Goal: Navigation & Orientation: Find specific page/section

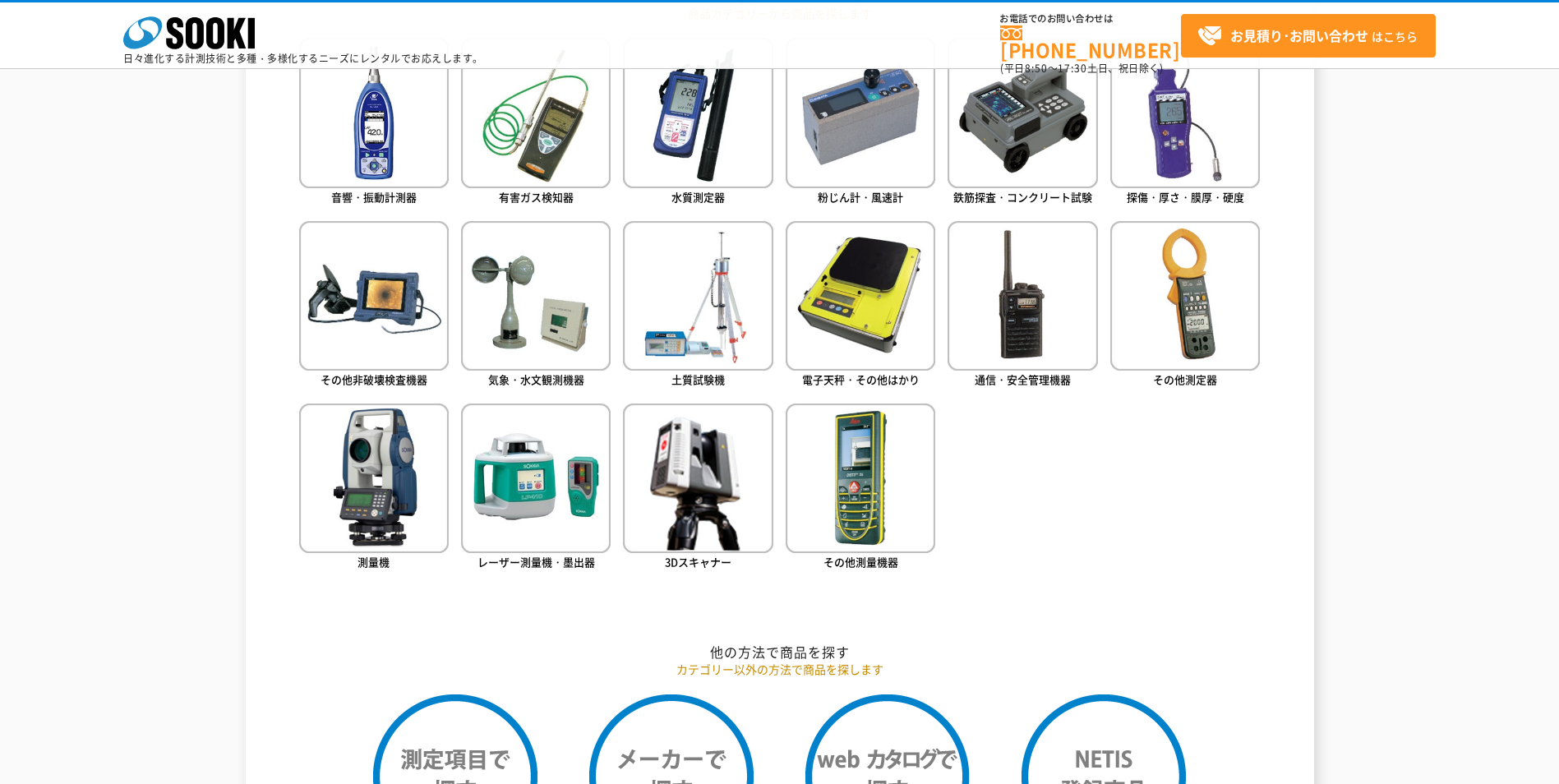
scroll to position [822, 0]
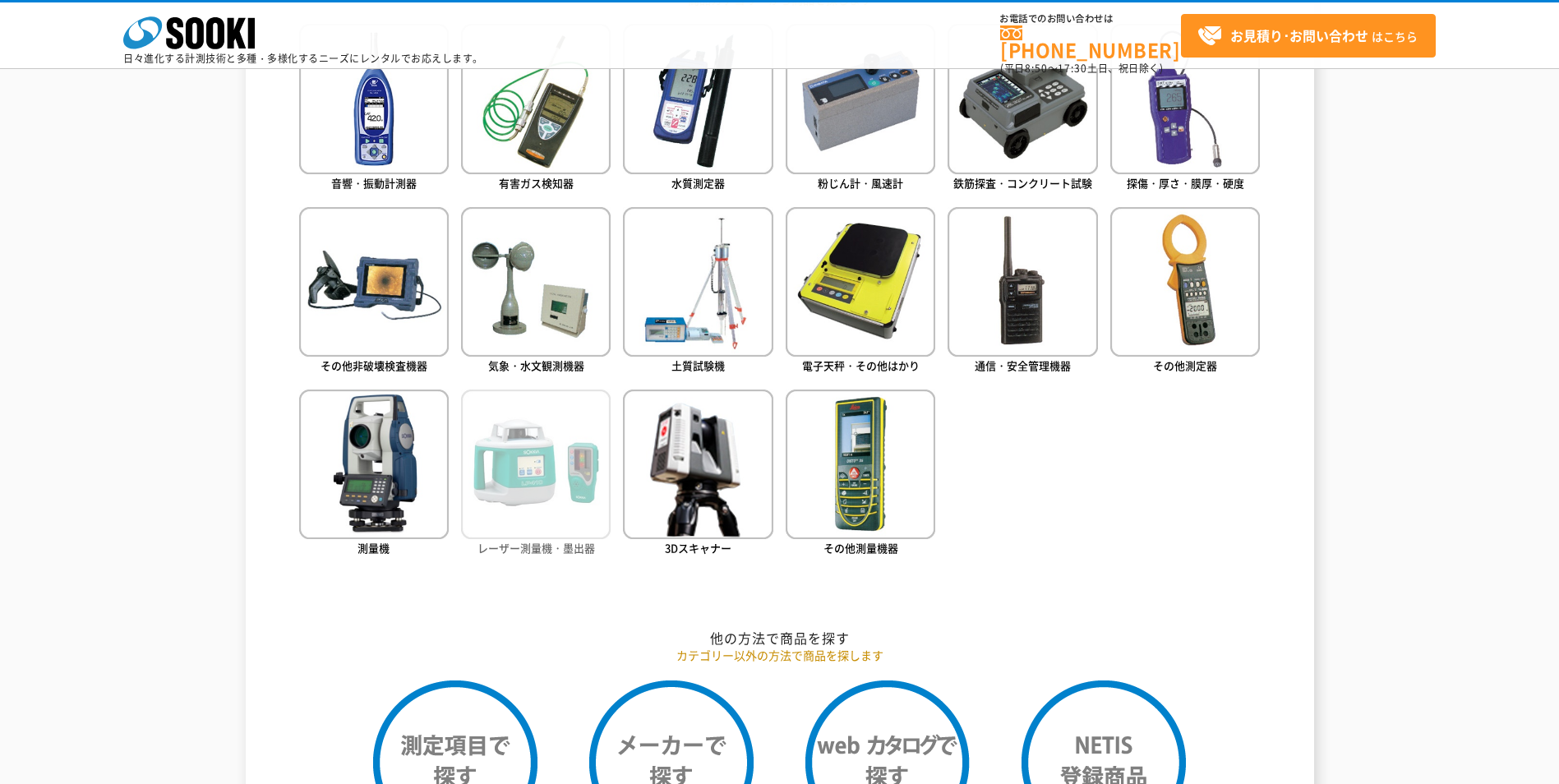
click at [536, 498] on img at bounding box center [536, 464] width 150 height 150
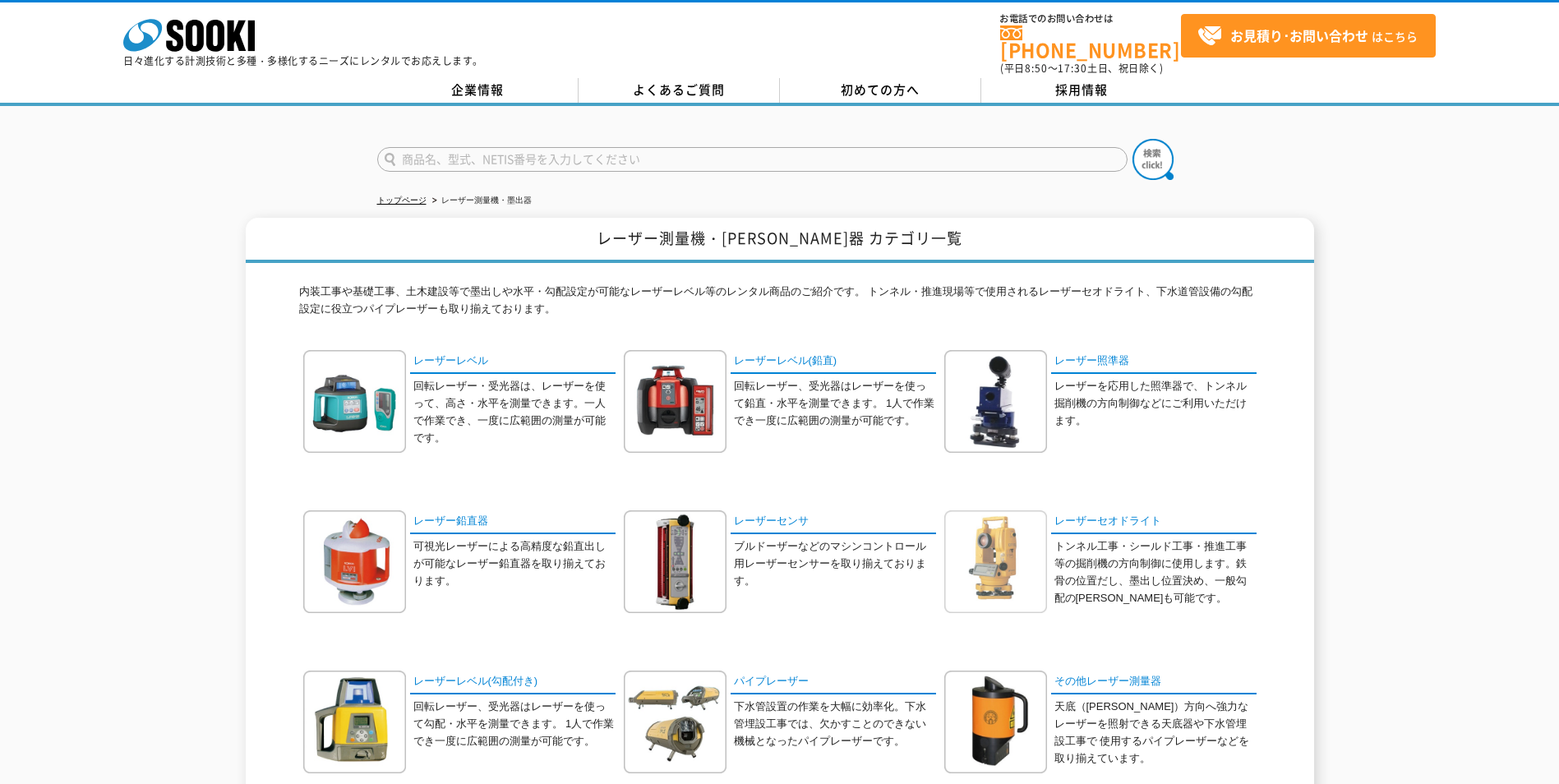
click at [1014, 537] on img at bounding box center [996, 561] width 103 height 103
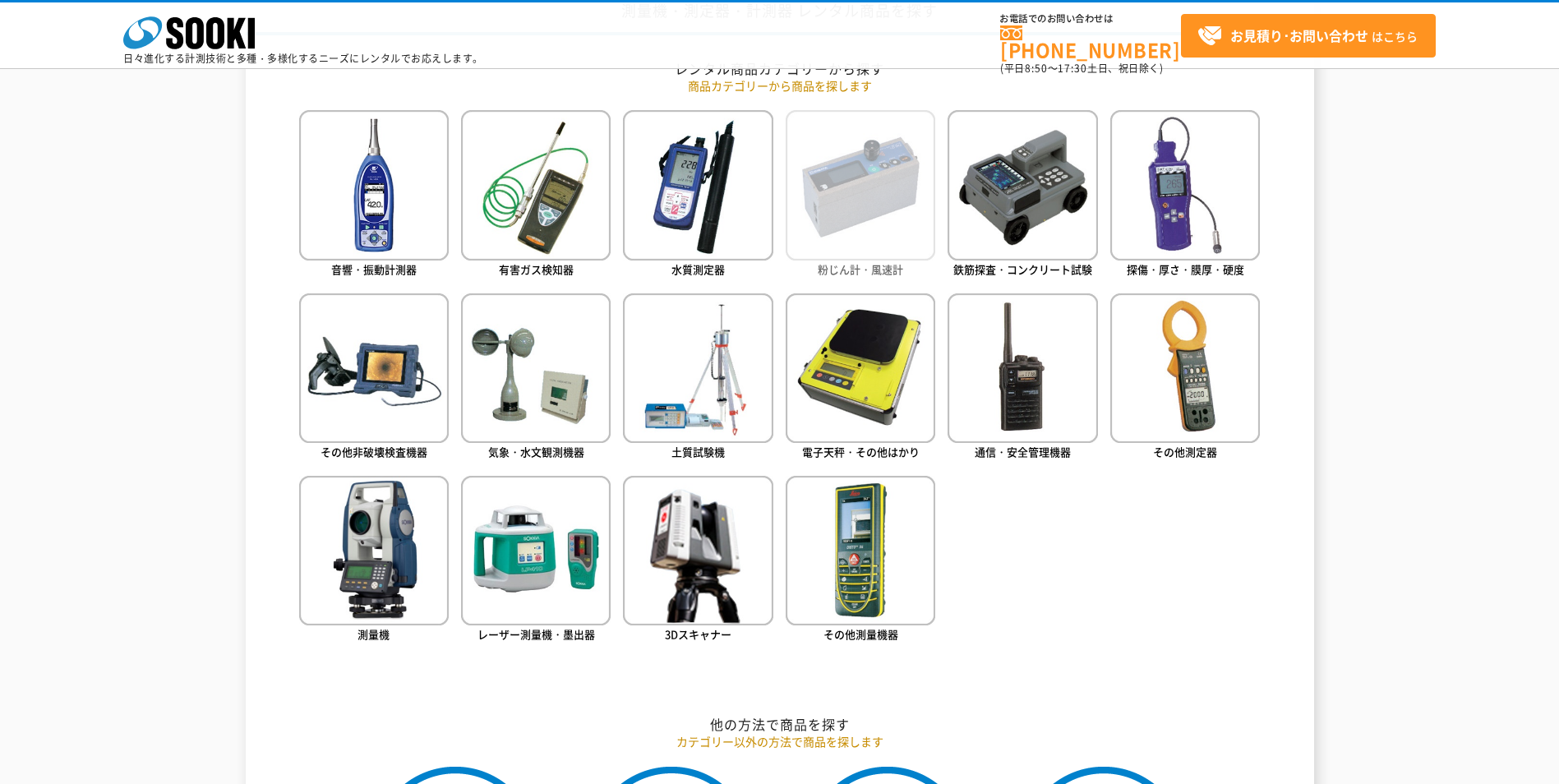
scroll to position [740, 0]
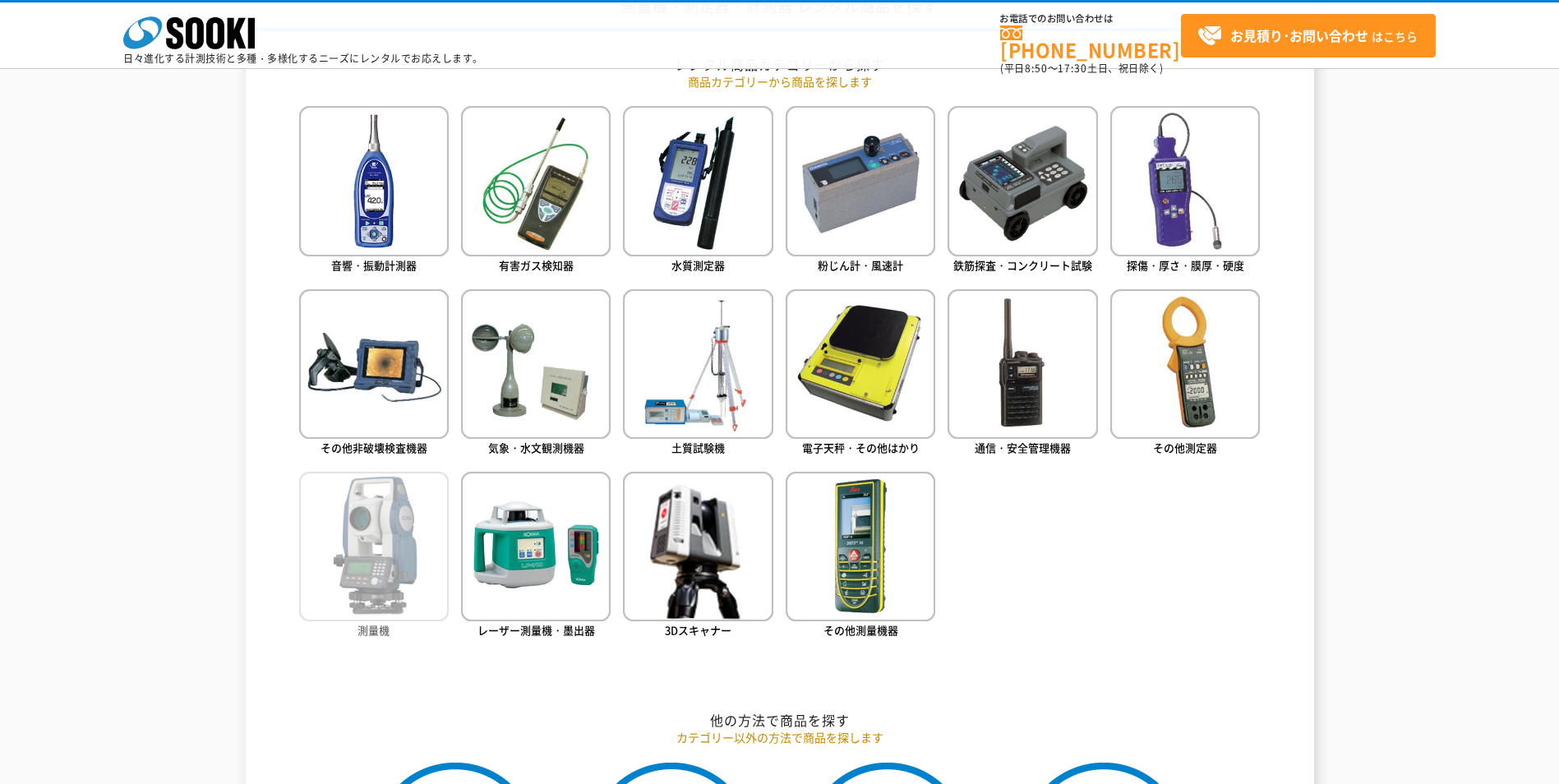
click at [369, 536] on img at bounding box center [374, 547] width 150 height 150
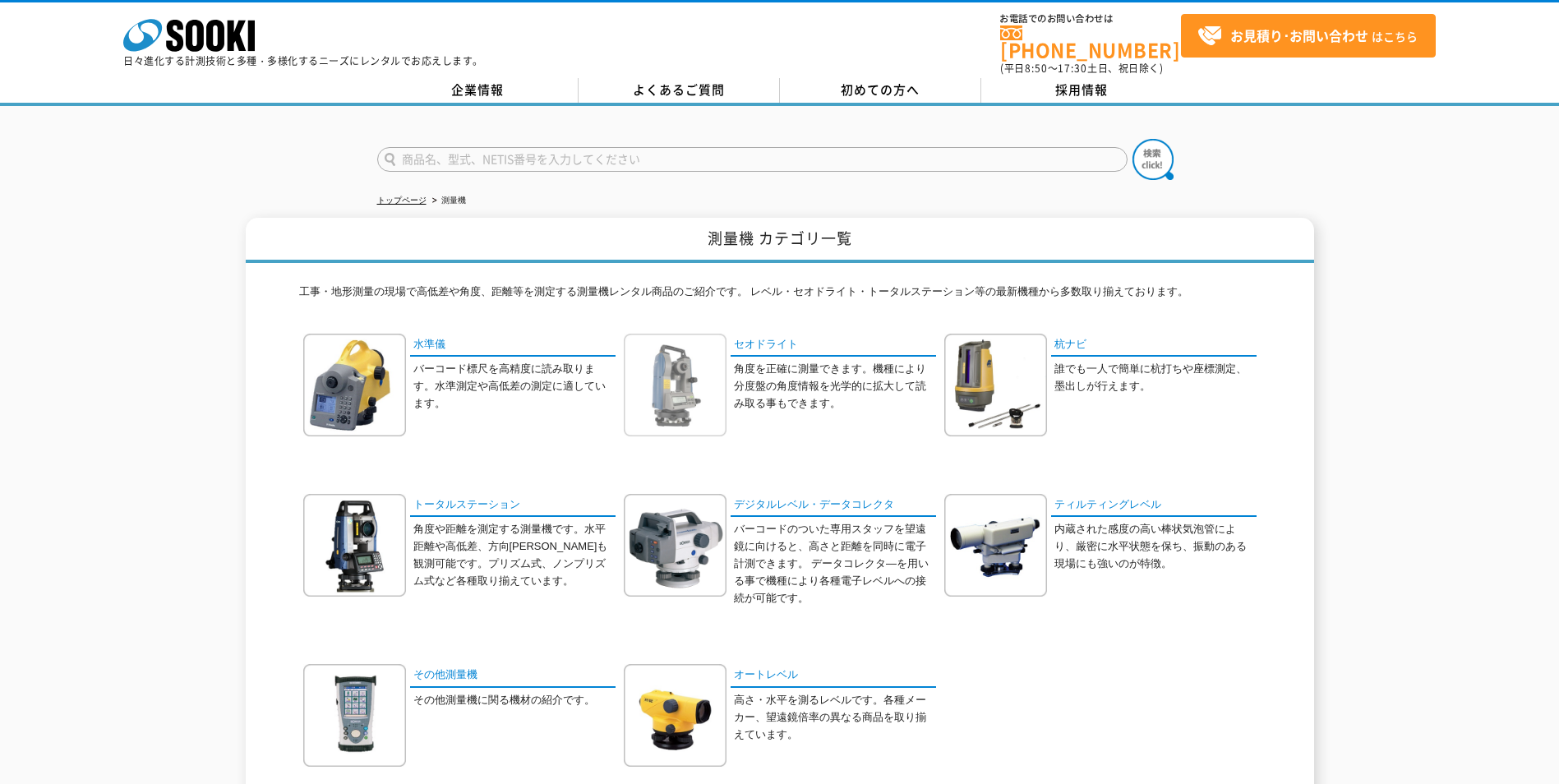
click at [655, 368] on img at bounding box center [675, 385] width 103 height 103
